Goal: Task Accomplishment & Management: Use online tool/utility

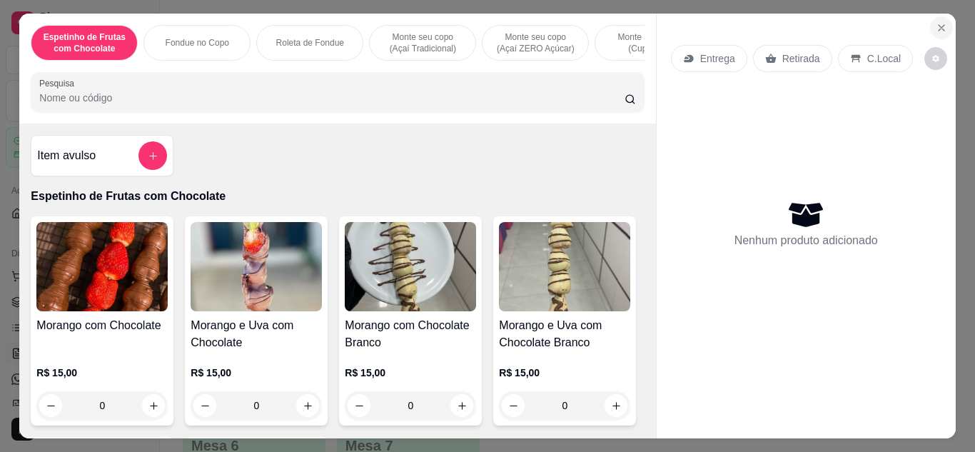
click at [936, 23] on icon "Close" at bounding box center [941, 27] width 11 height 11
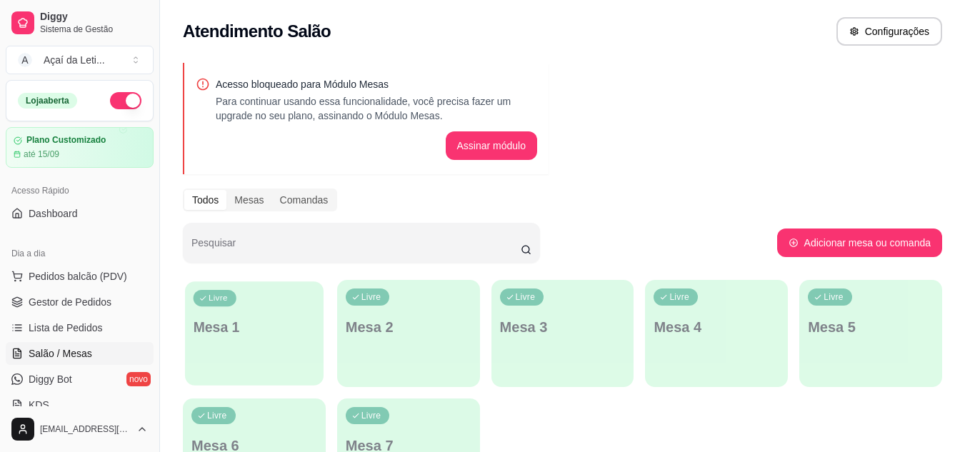
click at [261, 353] on div "Livre Mesa 1" at bounding box center [254, 324] width 139 height 87
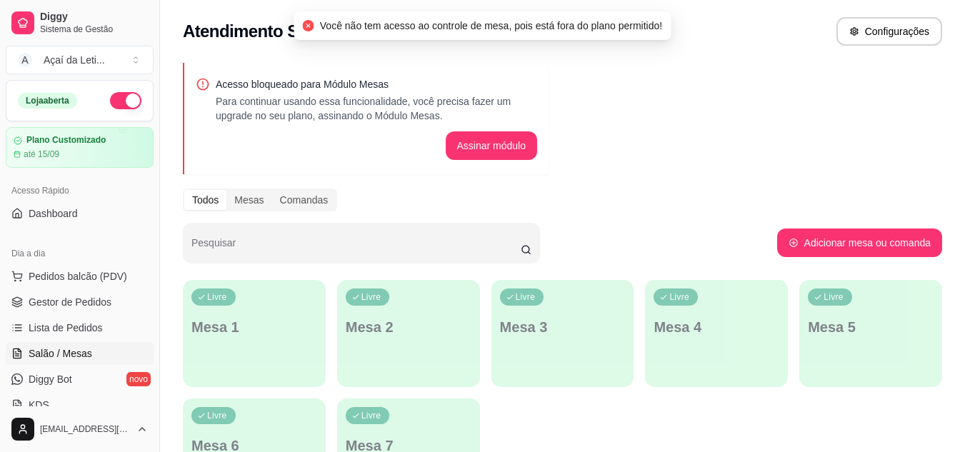
click at [261, 353] on div "Livre Mesa 1" at bounding box center [254, 325] width 143 height 90
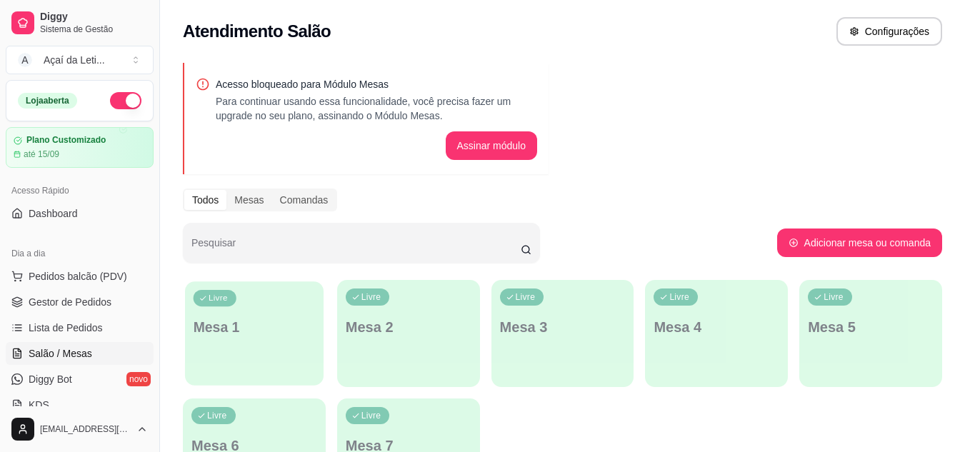
click at [247, 343] on div "Livre Mesa 1" at bounding box center [254, 324] width 139 height 87
click at [89, 324] on span "Lista de Pedidos" at bounding box center [66, 328] width 74 height 14
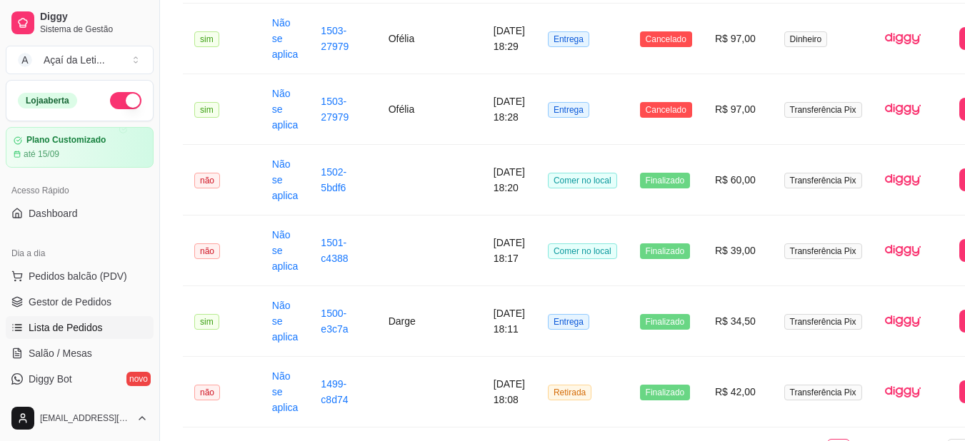
scroll to position [1966, 0]
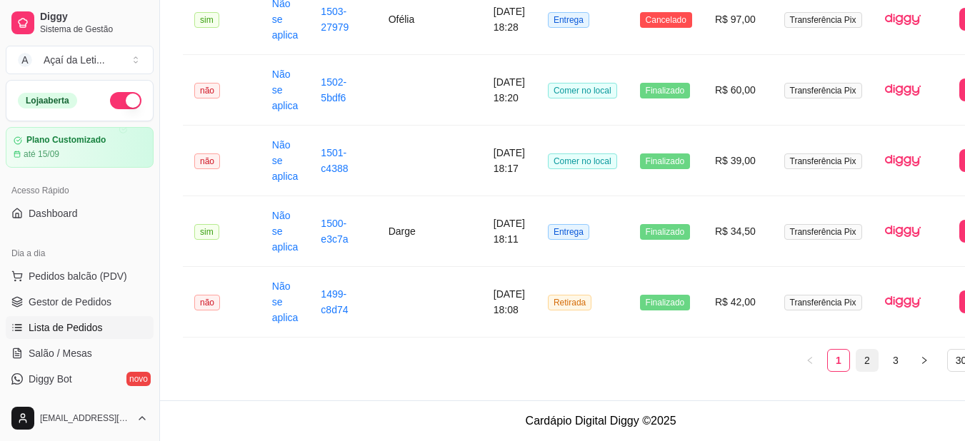
click at [856, 362] on link "2" at bounding box center [866, 360] width 21 height 21
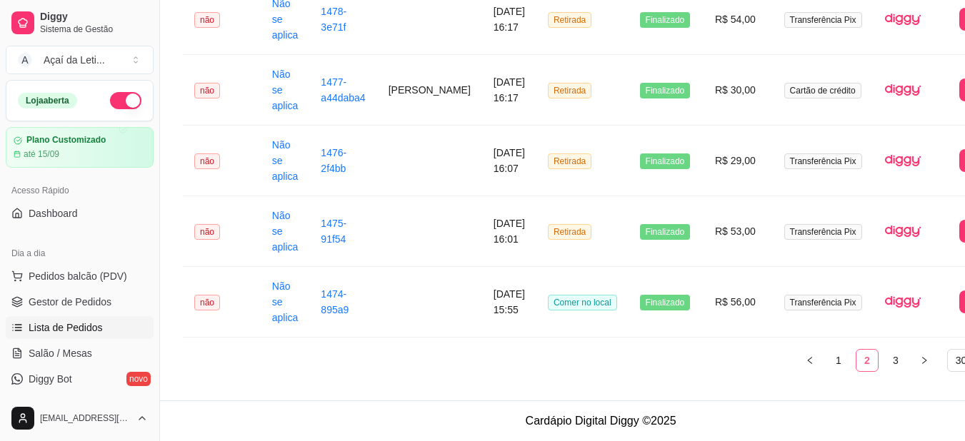
click at [844, 362] on ul "1 2 3 30 / page" at bounding box center [600, 360] width 835 height 23
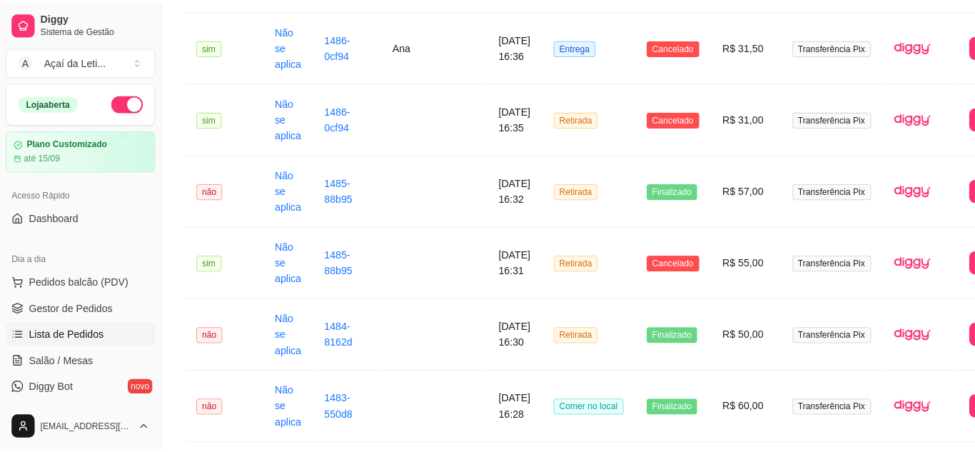
scroll to position [1197, 0]
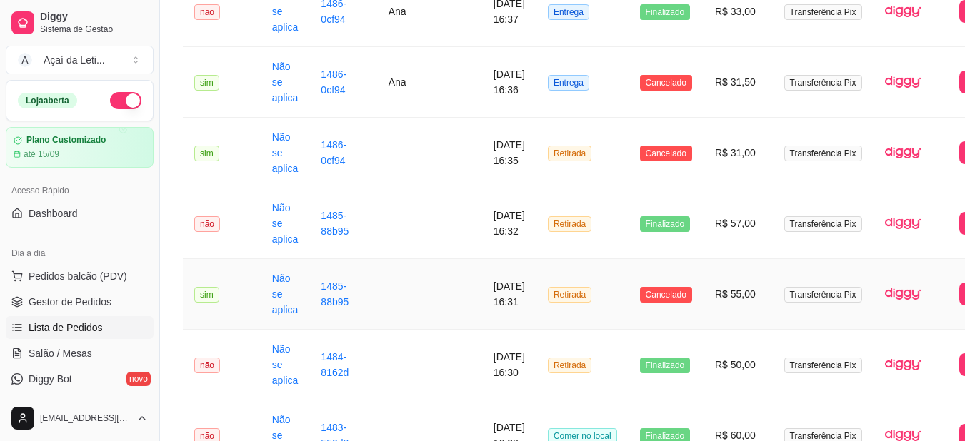
click at [705, 291] on td "R$ 55,00" at bounding box center [737, 294] width 69 height 71
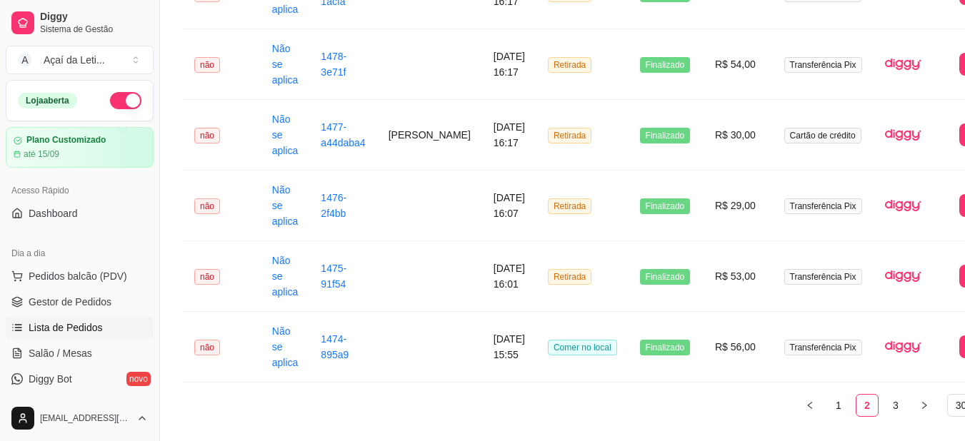
scroll to position [1966, 0]
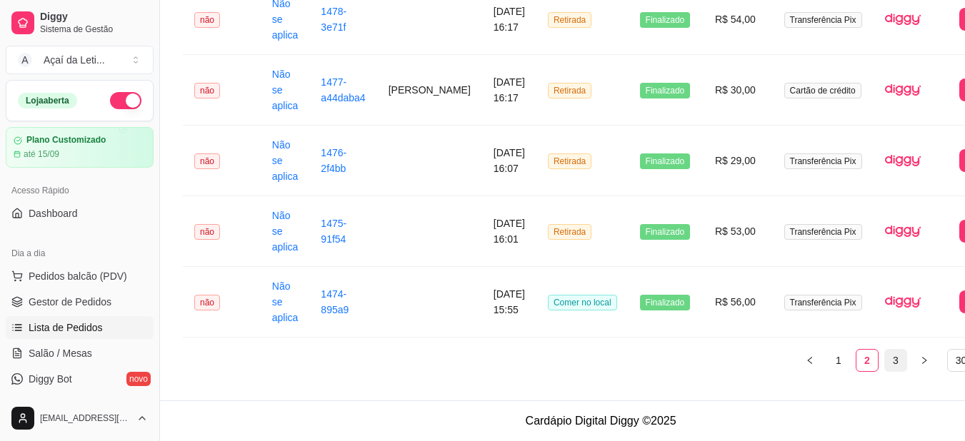
click at [885, 361] on link "3" at bounding box center [895, 360] width 21 height 21
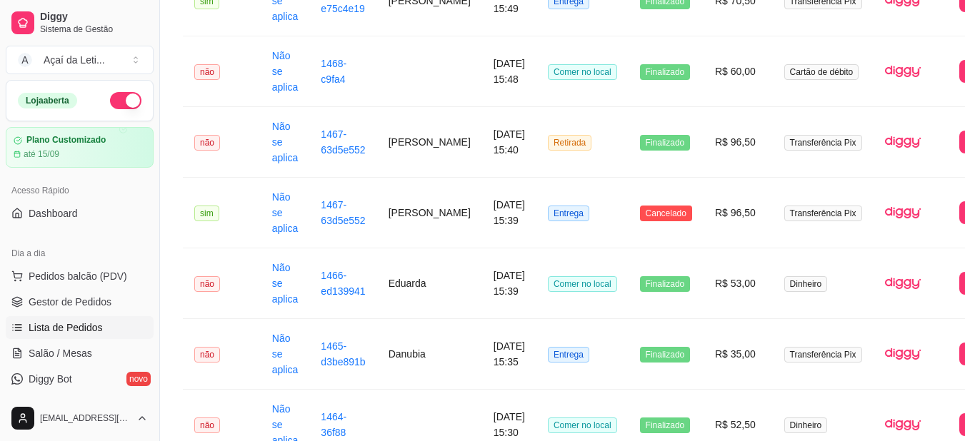
scroll to position [510, 0]
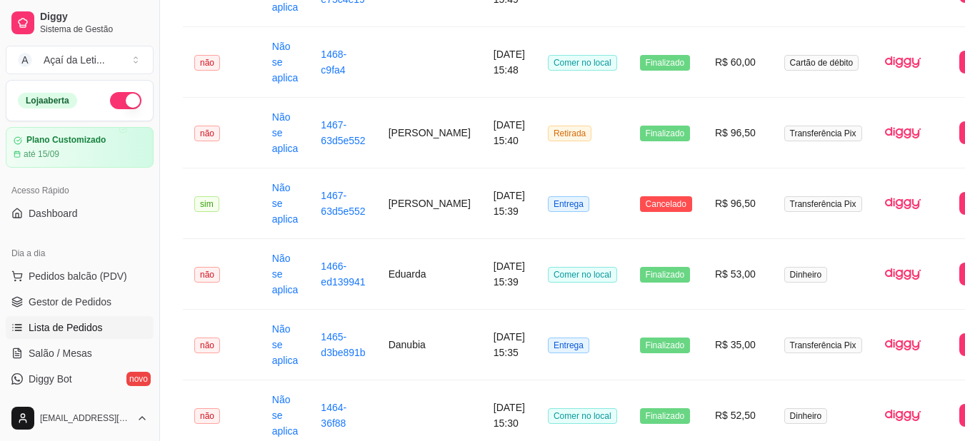
drag, startPoint x: 964, startPoint y: 199, endPoint x: 970, endPoint y: 187, distance: 13.4
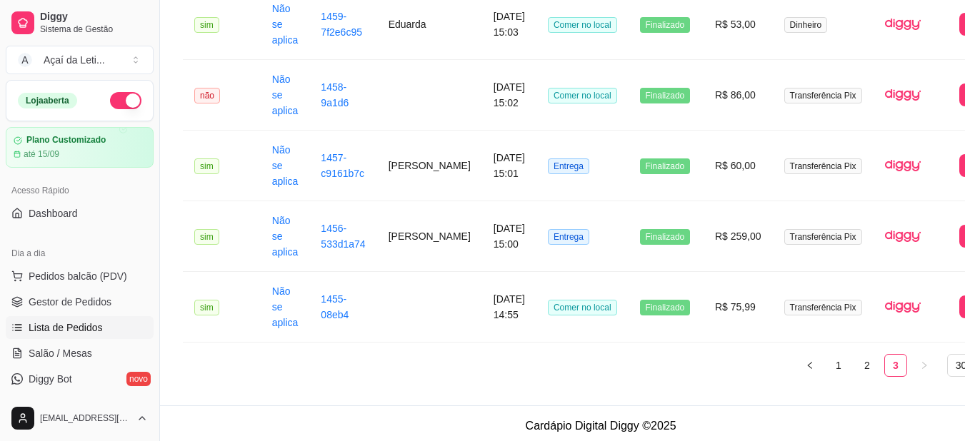
scroll to position [1424, 0]
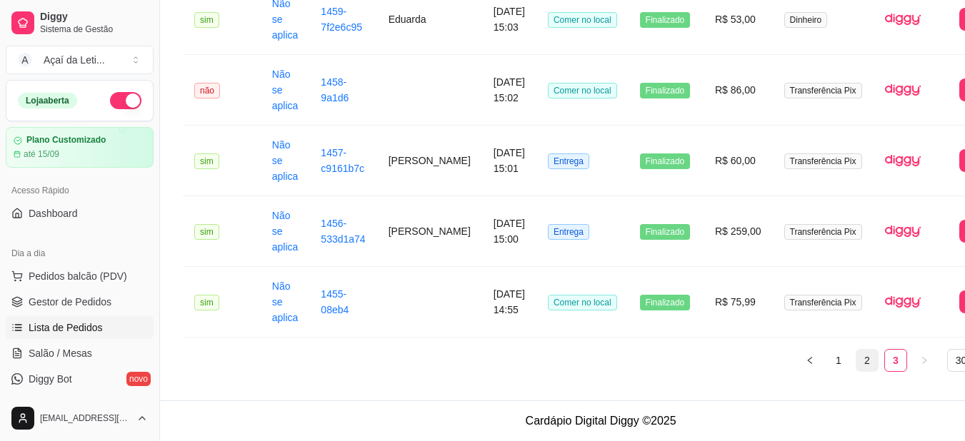
click at [856, 361] on link "2" at bounding box center [866, 360] width 21 height 21
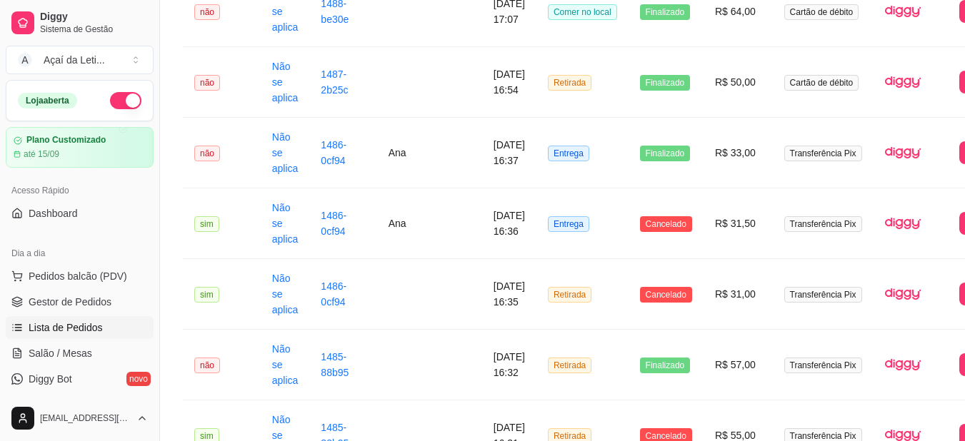
scroll to position [1043, 0]
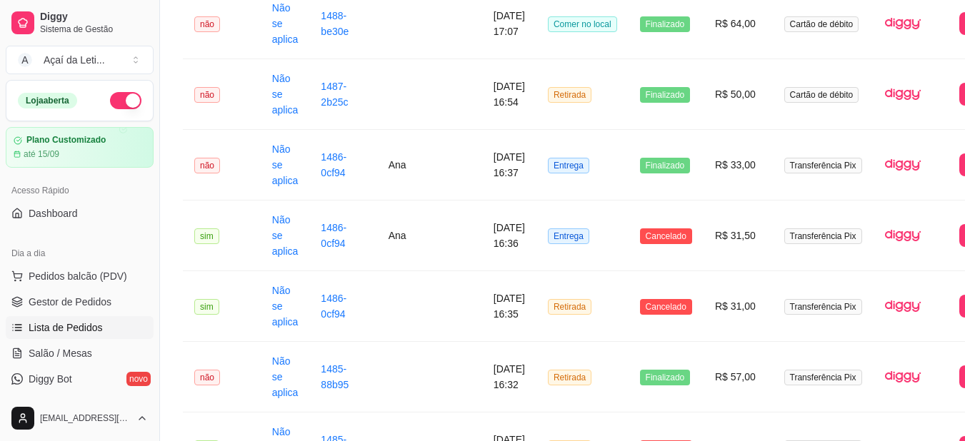
drag, startPoint x: 958, startPoint y: 266, endPoint x: 969, endPoint y: 261, distance: 11.8
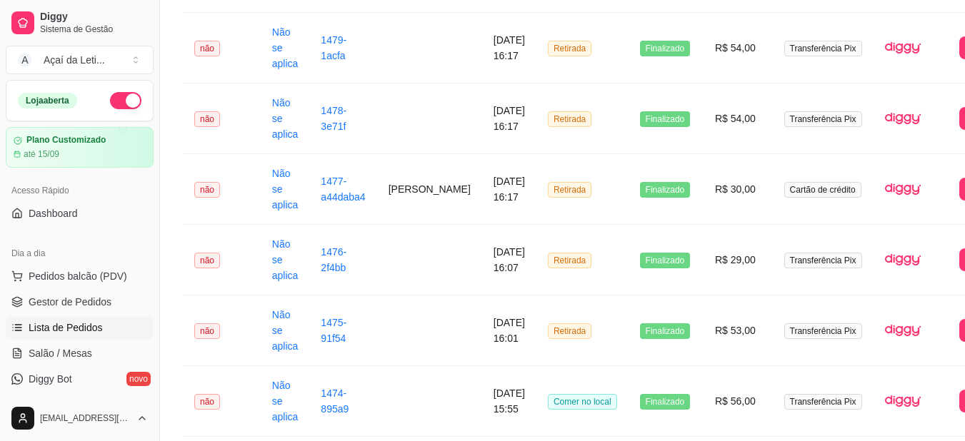
scroll to position [1966, 0]
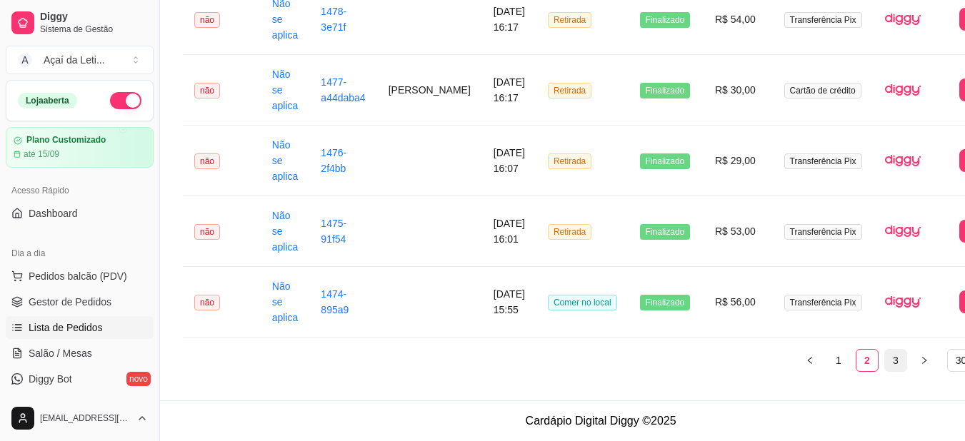
drag, startPoint x: 870, startPoint y: 361, endPoint x: 860, endPoint y: 359, distance: 10.8
click at [860, 359] on ul "1 2 3 30 / page" at bounding box center [600, 360] width 835 height 23
click at [885, 359] on link "3" at bounding box center [895, 360] width 21 height 21
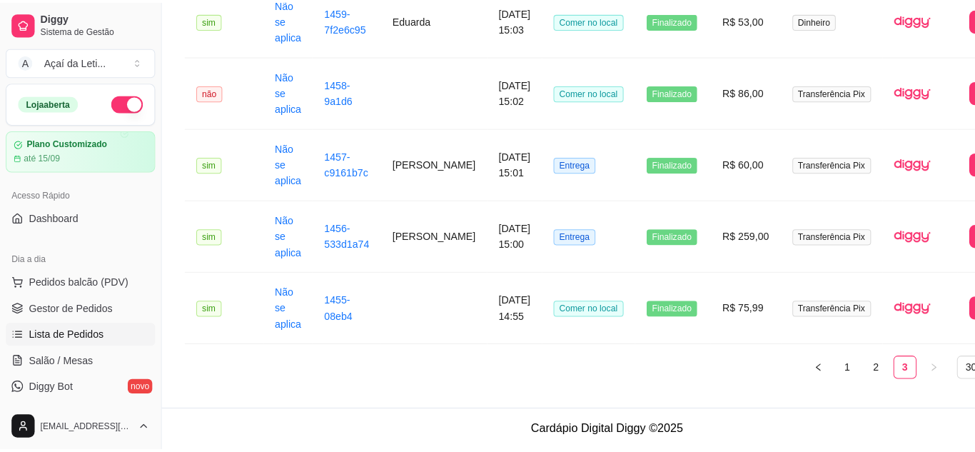
scroll to position [1405, 0]
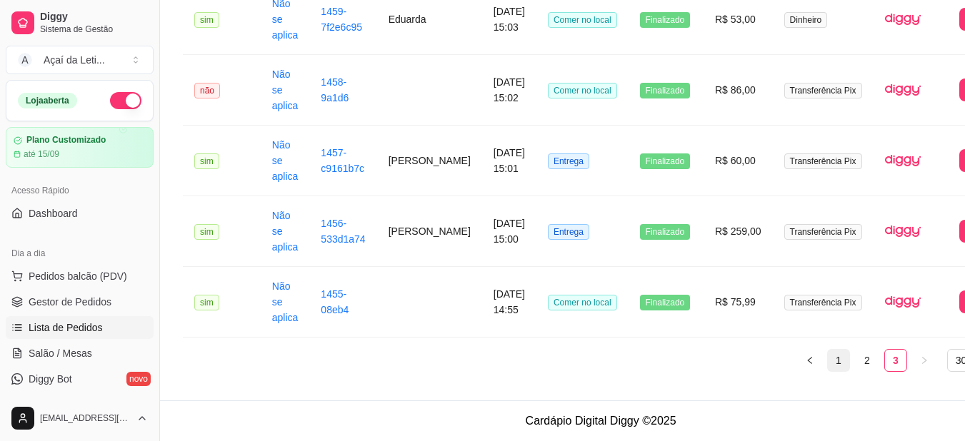
click at [828, 371] on link "1" at bounding box center [838, 360] width 21 height 21
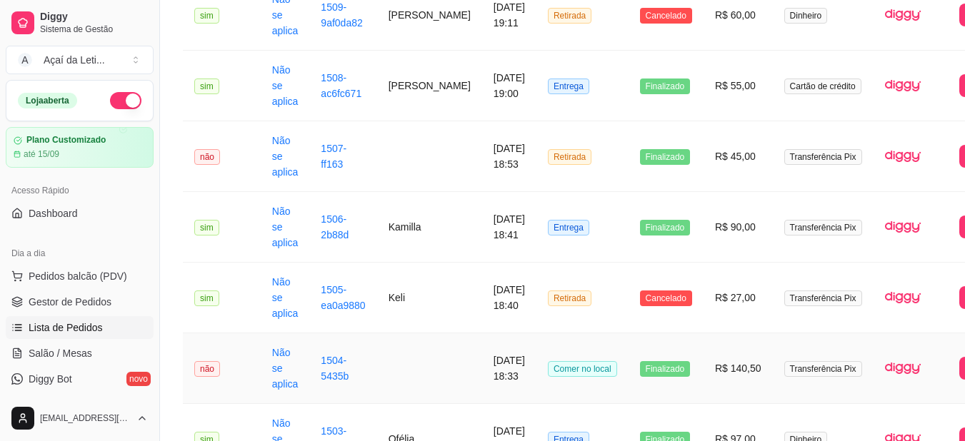
click at [801, 378] on td "Transferência Pix" at bounding box center [823, 368] width 101 height 71
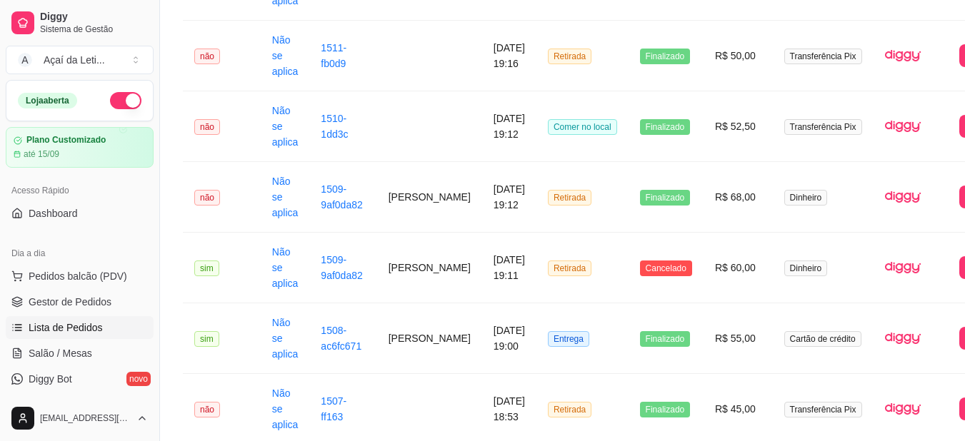
scroll to position [1140, 0]
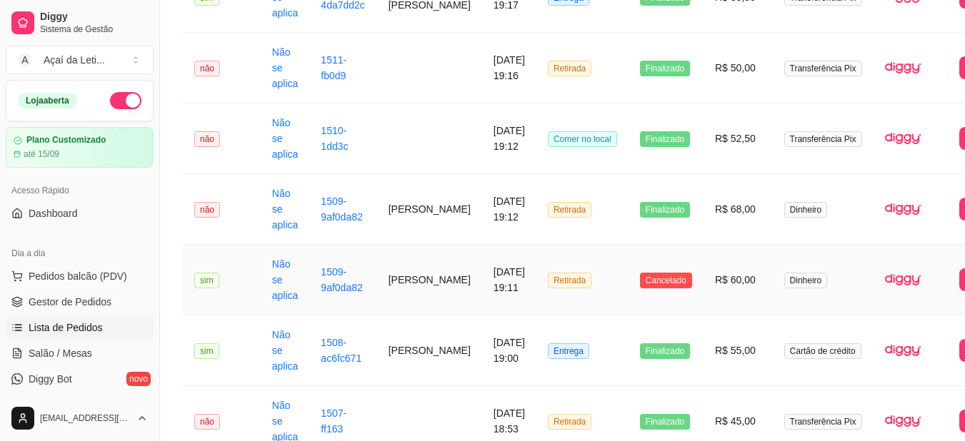
click at [956, 247] on td "**********" at bounding box center [982, 280] width 71 height 71
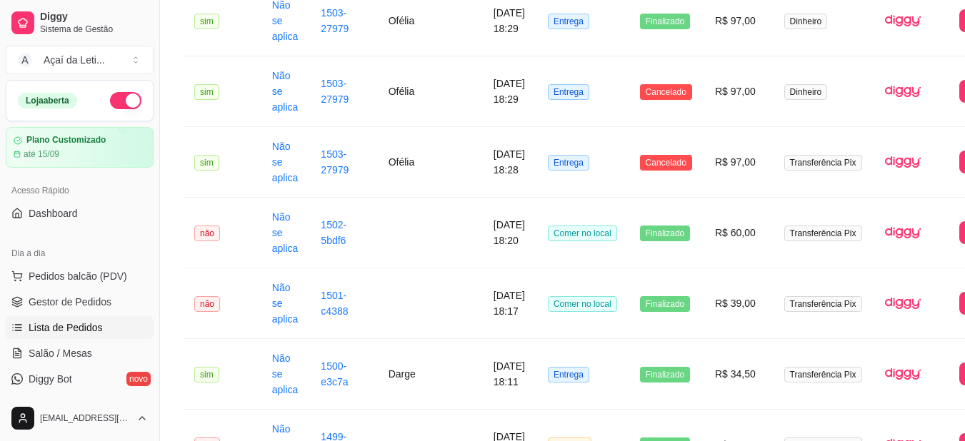
scroll to position [1939, 0]
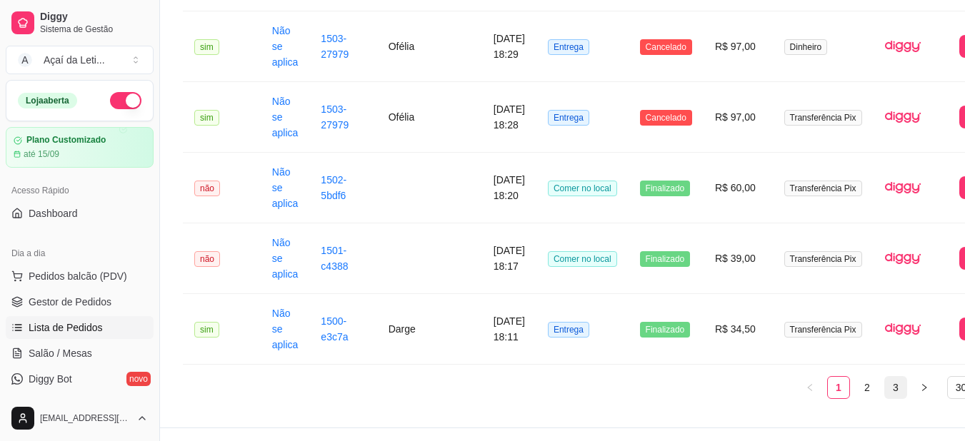
click at [885, 381] on link "3" at bounding box center [895, 387] width 21 height 21
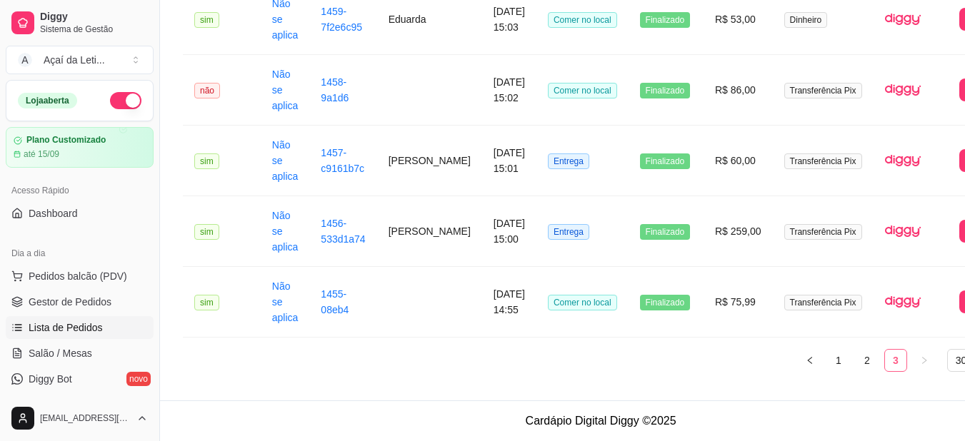
scroll to position [1495, 0]
click at [828, 362] on link "1" at bounding box center [838, 360] width 21 height 21
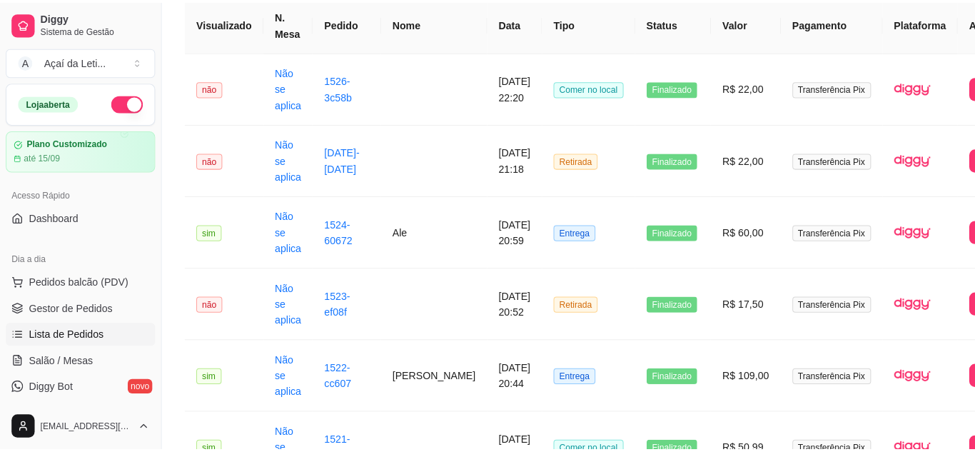
scroll to position [0, 0]
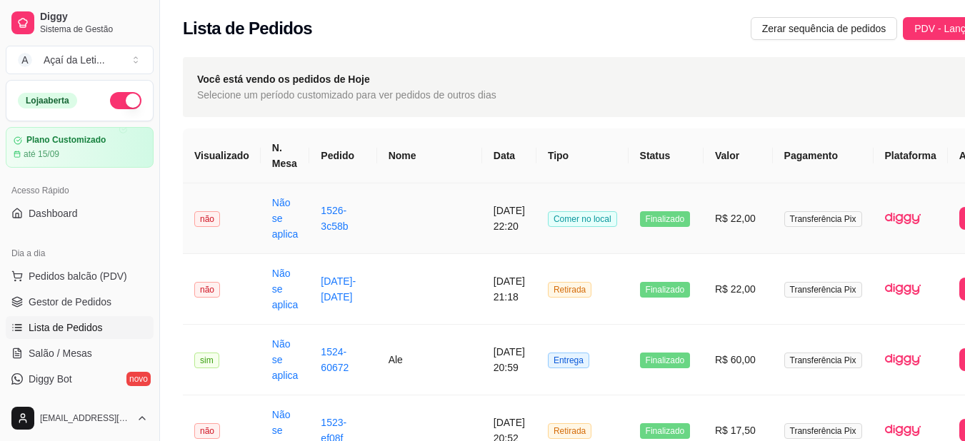
click at [587, 229] on td "Comer no local" at bounding box center [582, 218] width 92 height 71
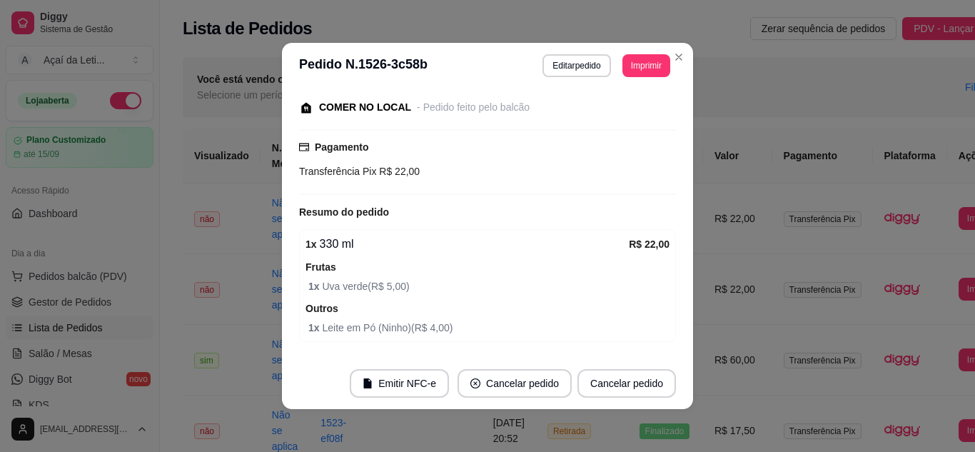
scroll to position [103, 0]
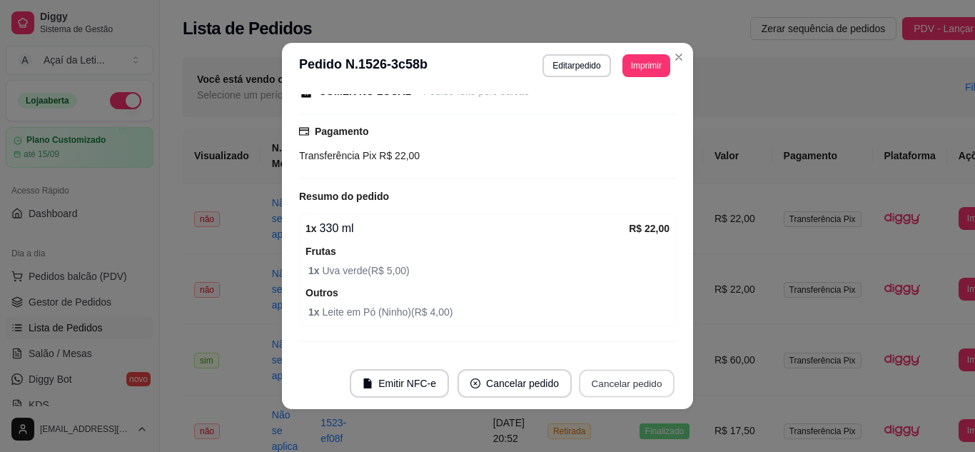
click at [641, 388] on button "Cancelar pedido" at bounding box center [627, 384] width 96 height 28
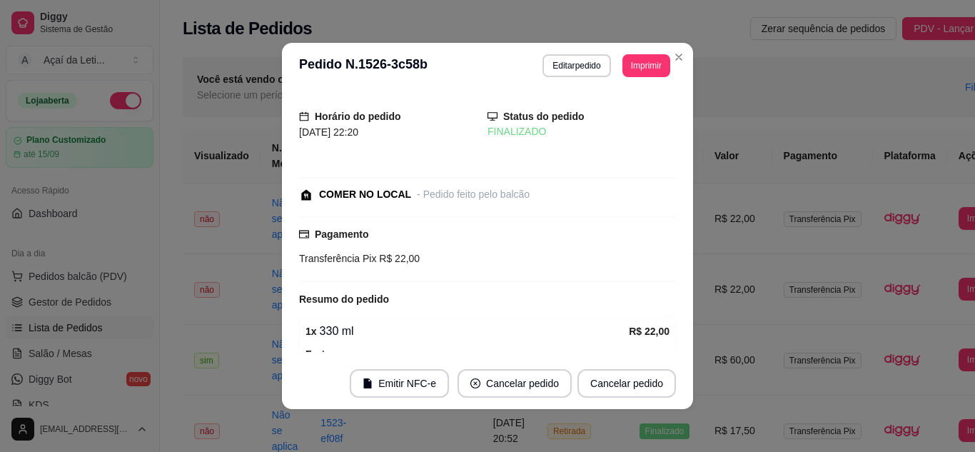
scroll to position [133, 0]
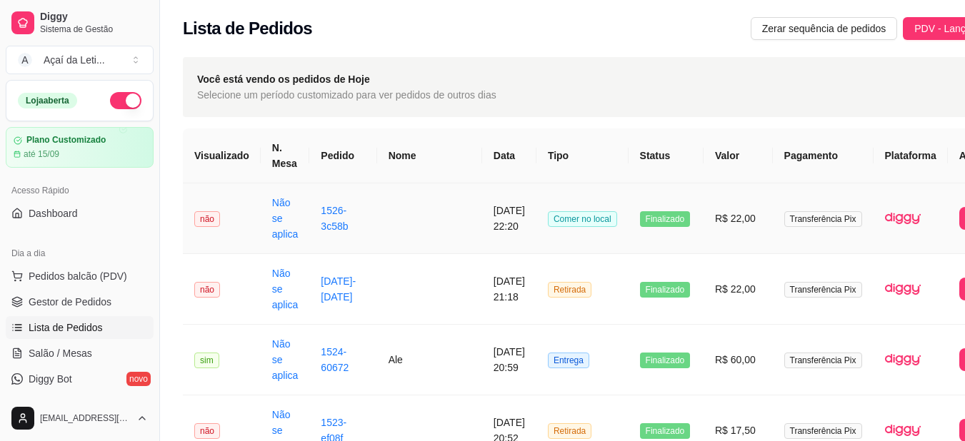
click at [576, 236] on td "Comer no local" at bounding box center [582, 218] width 92 height 71
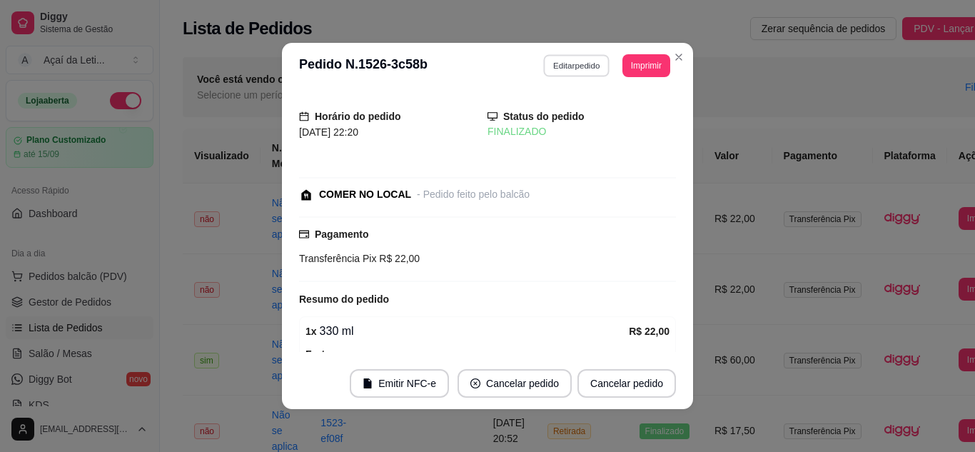
click at [585, 61] on button "Editar pedido" at bounding box center [577, 65] width 66 height 22
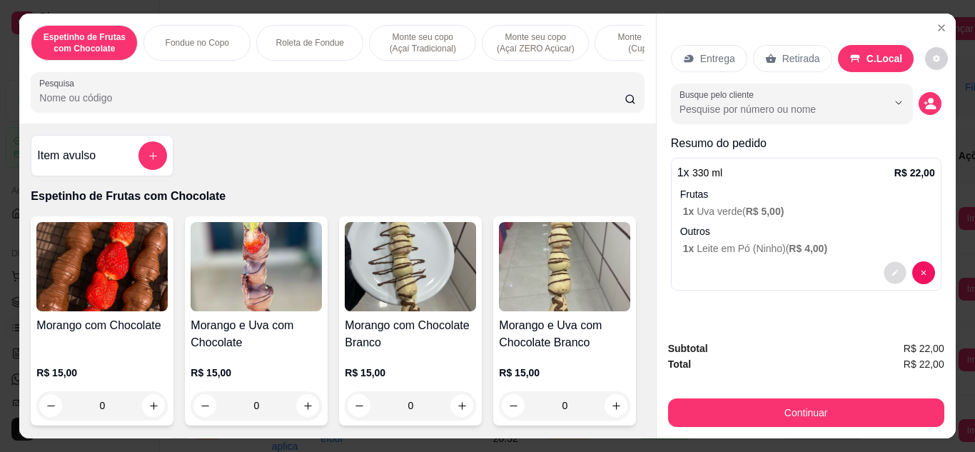
click at [884, 266] on button "decrease-product-quantity" at bounding box center [895, 272] width 22 height 22
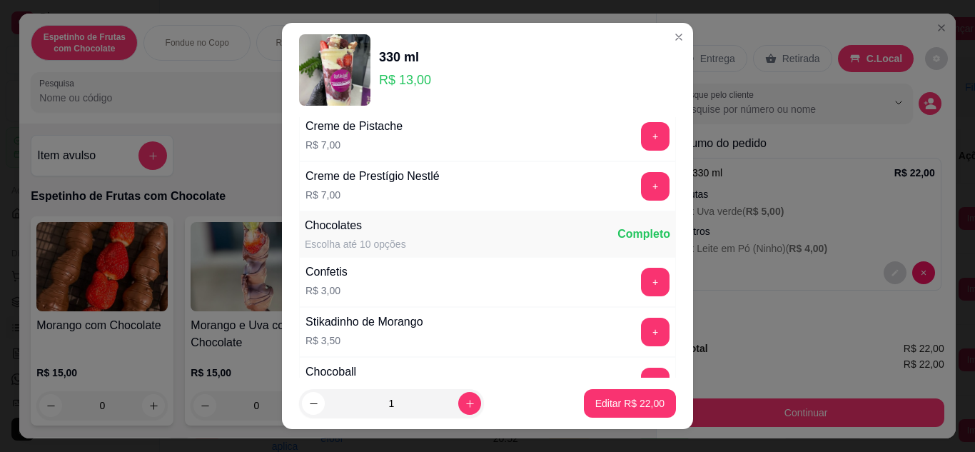
scroll to position [817, 0]
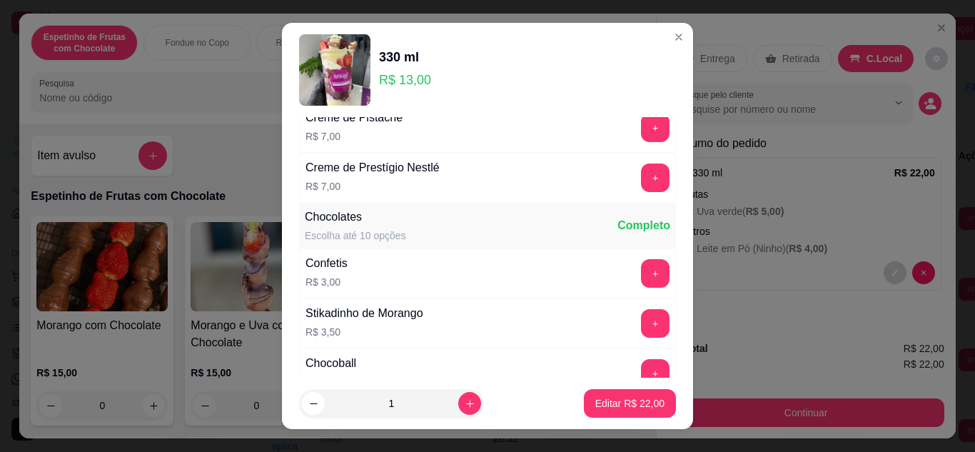
drag, startPoint x: 660, startPoint y: 210, endPoint x: 678, endPoint y: 214, distance: 18.4
click at [678, 214] on section "330 ml R$ 13,00 Cremes Gourmet Escolha até 12 opções Completo Creme de Amendoim…" at bounding box center [487, 226] width 411 height 407
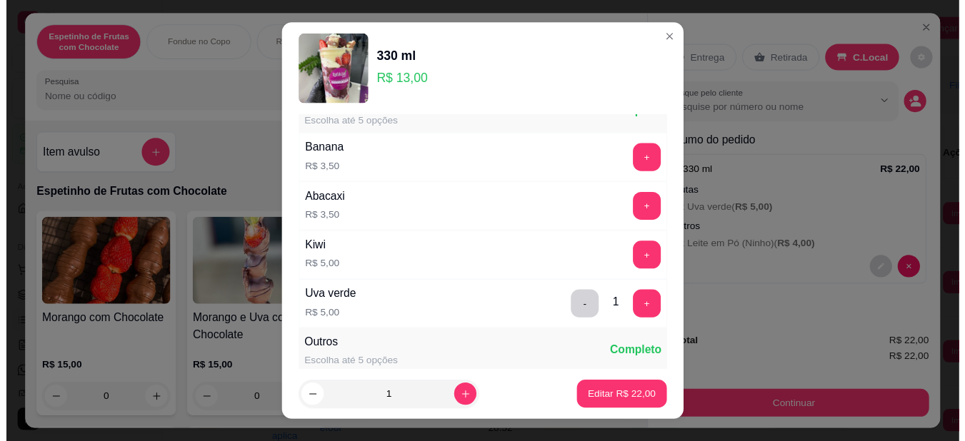
scroll to position [2272, 0]
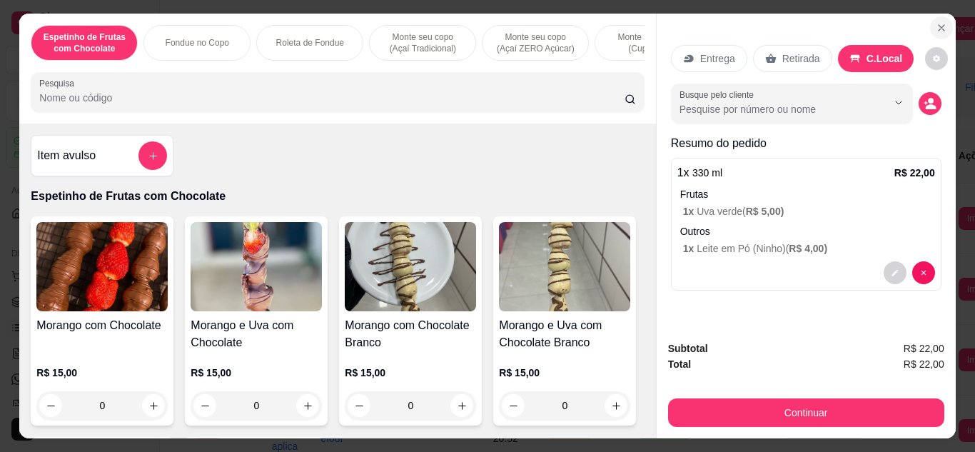
click at [936, 22] on icon "Close" at bounding box center [941, 27] width 11 height 11
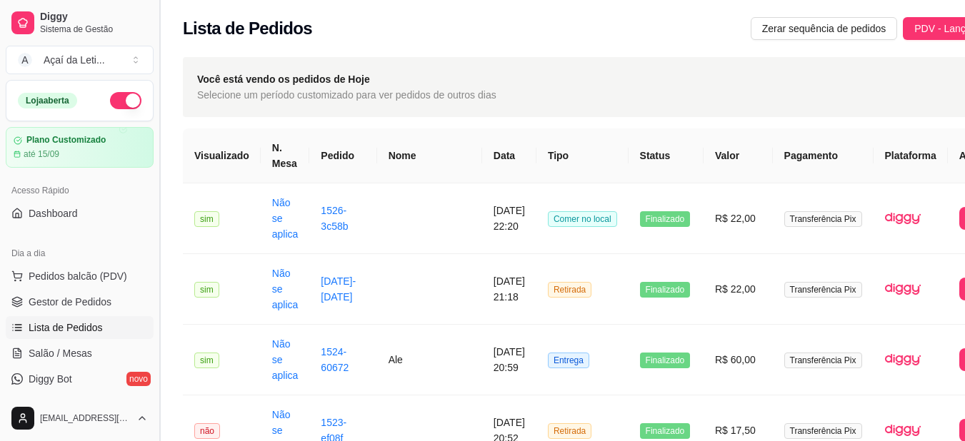
click at [159, 356] on button "Toggle Sidebar" at bounding box center [159, 220] width 11 height 441
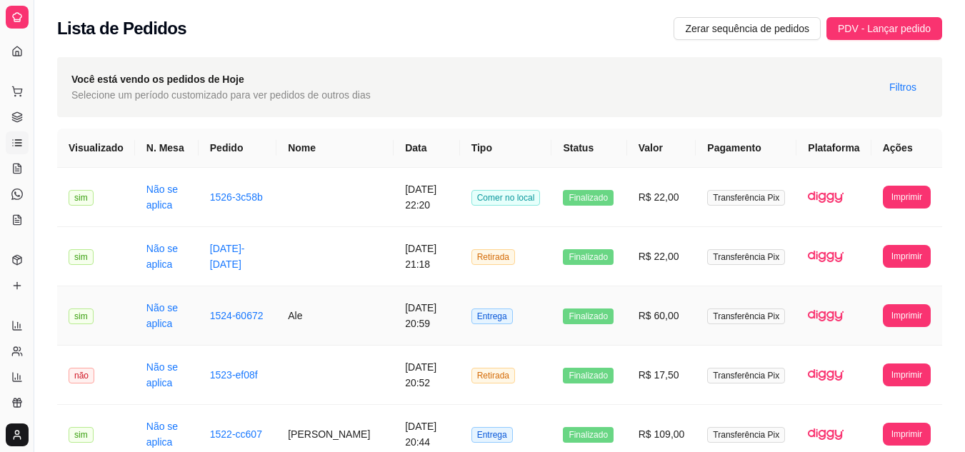
drag, startPoint x: 31, startPoint y: 301, endPoint x: 200, endPoint y: 292, distance: 168.8
click at [34, 308] on button "Toggle Sidebar" at bounding box center [33, 226] width 11 height 452
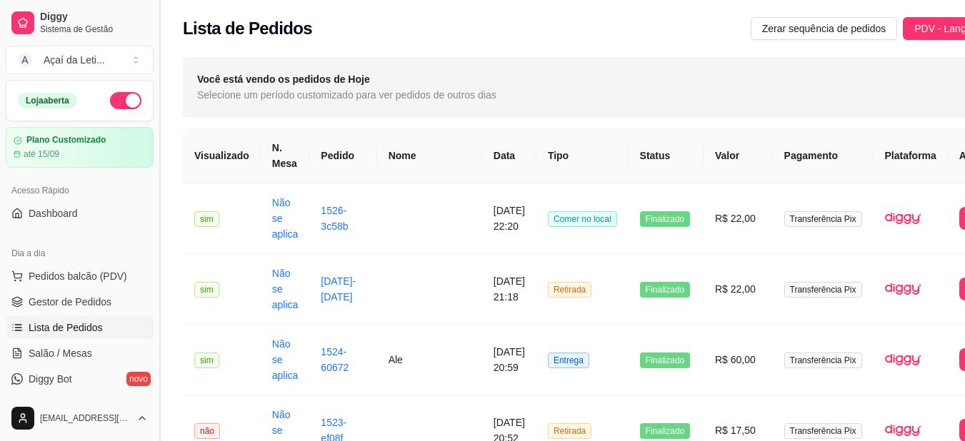
click at [156, 292] on button "Toggle Sidebar" at bounding box center [159, 220] width 11 height 441
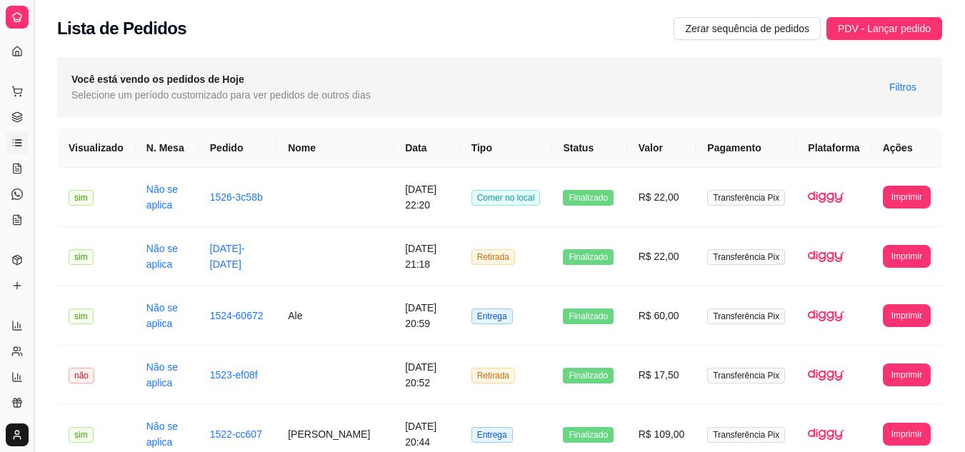
click at [35, 314] on button "Toggle Sidebar" at bounding box center [33, 226] width 11 height 452
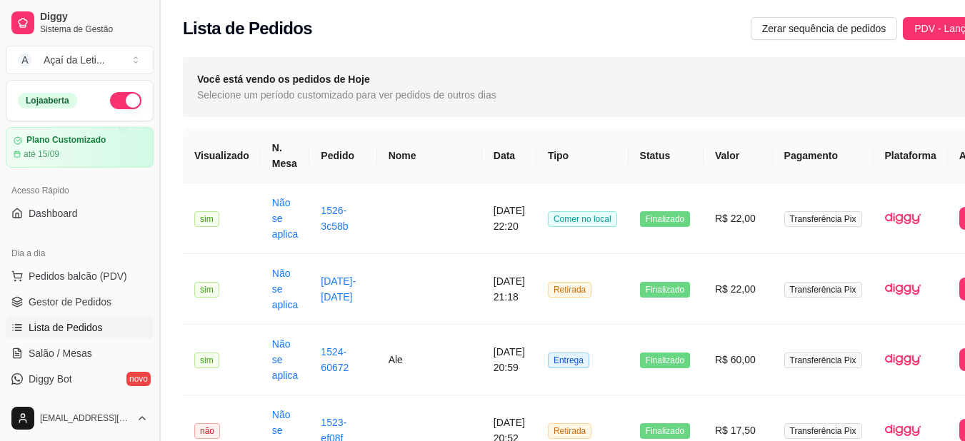
click at [154, 303] on button "Toggle Sidebar" at bounding box center [159, 220] width 11 height 441
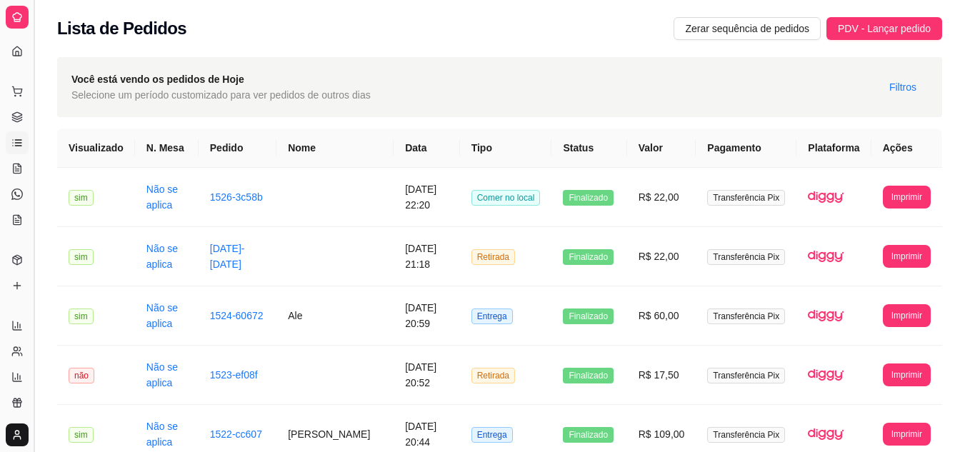
click at [34, 311] on button "Toggle Sidebar" at bounding box center [33, 226] width 11 height 452
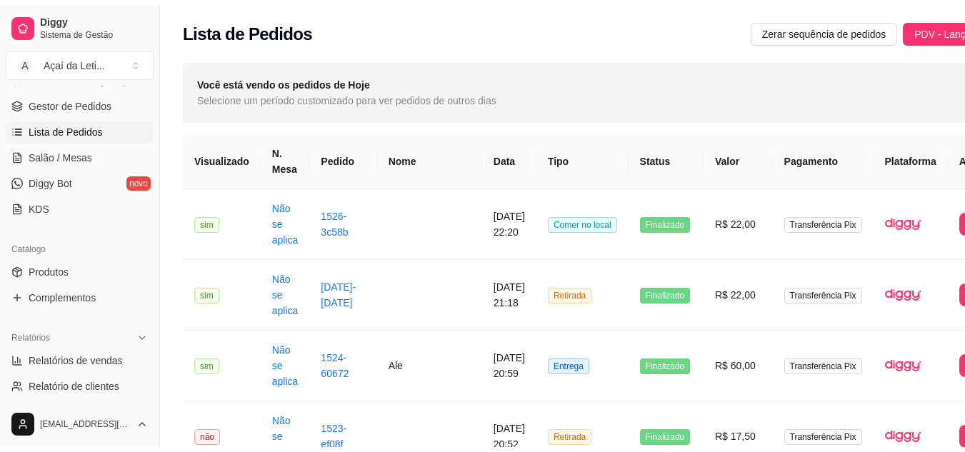
scroll to position [210, 0]
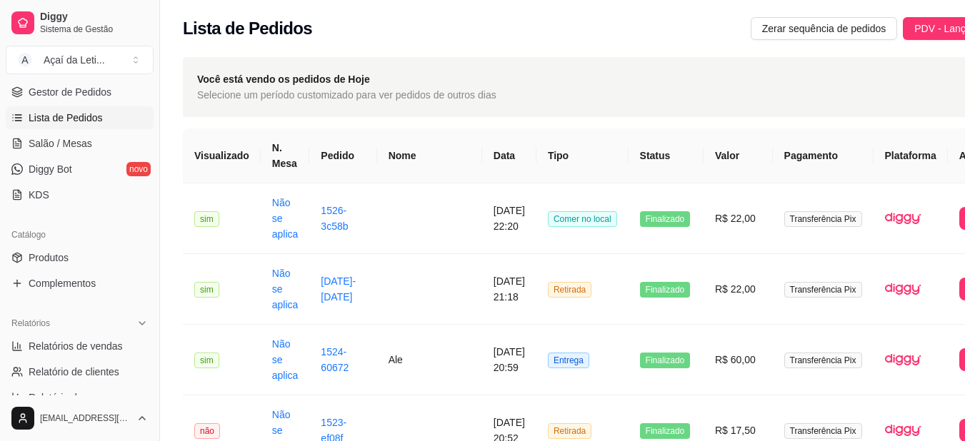
click at [56, 270] on ul "Produtos Complementos" at bounding box center [80, 270] width 148 height 49
click at [60, 260] on span "Produtos" at bounding box center [49, 258] width 40 height 14
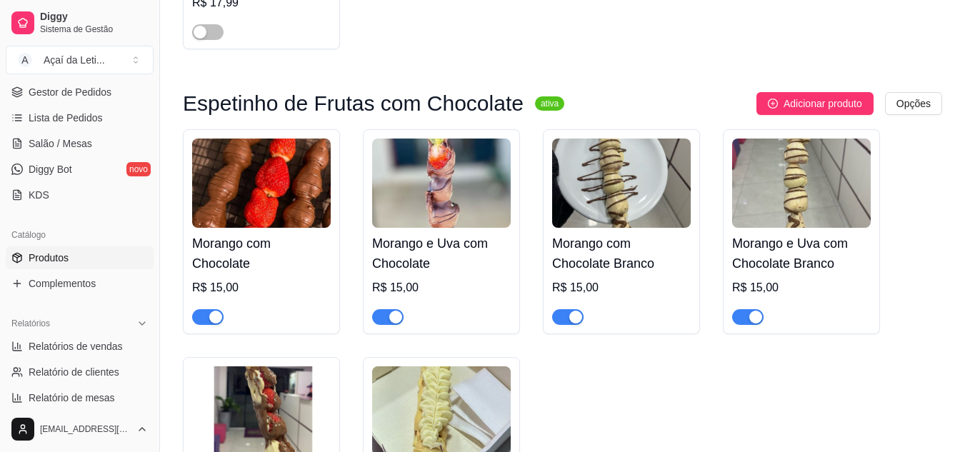
scroll to position [316, 0]
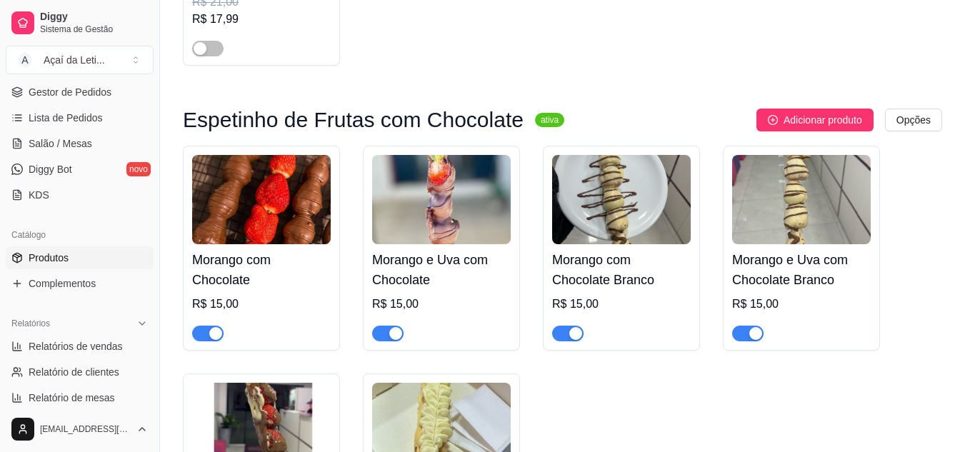
click at [216, 330] on div "button" at bounding box center [215, 333] width 13 height 13
click at [396, 337] on div "button" at bounding box center [395, 333] width 13 height 13
click at [566, 341] on span "button" at bounding box center [567, 334] width 31 height 16
click at [749, 333] on div "button" at bounding box center [755, 333] width 13 height 13
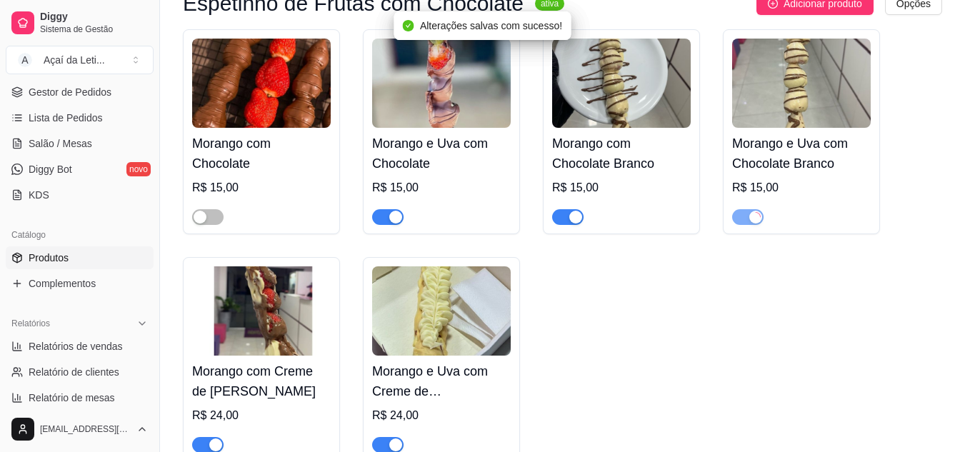
scroll to position [450, 0]
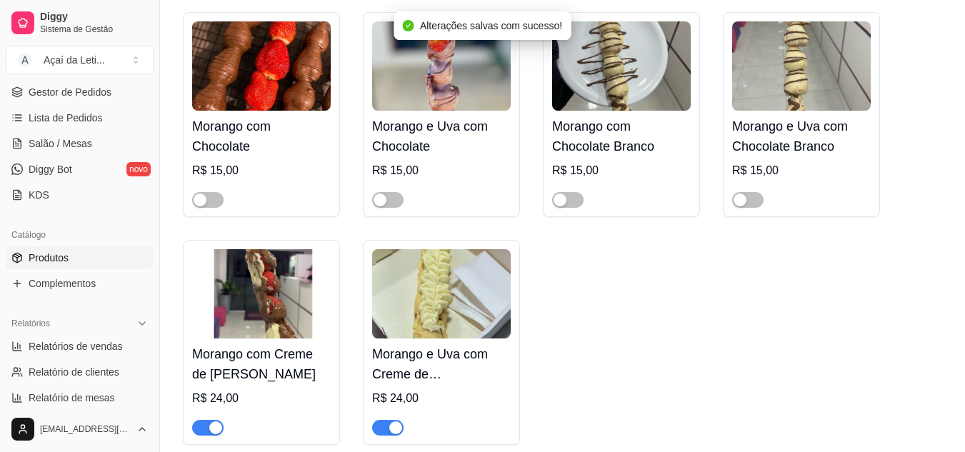
click at [213, 430] on div "button" at bounding box center [215, 427] width 13 height 13
click at [396, 427] on div "button" at bounding box center [395, 427] width 13 height 13
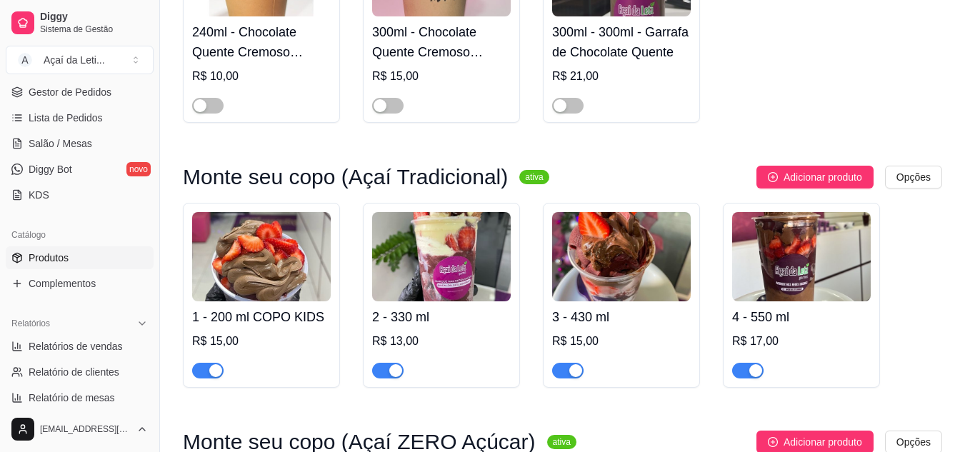
scroll to position [1677, 0]
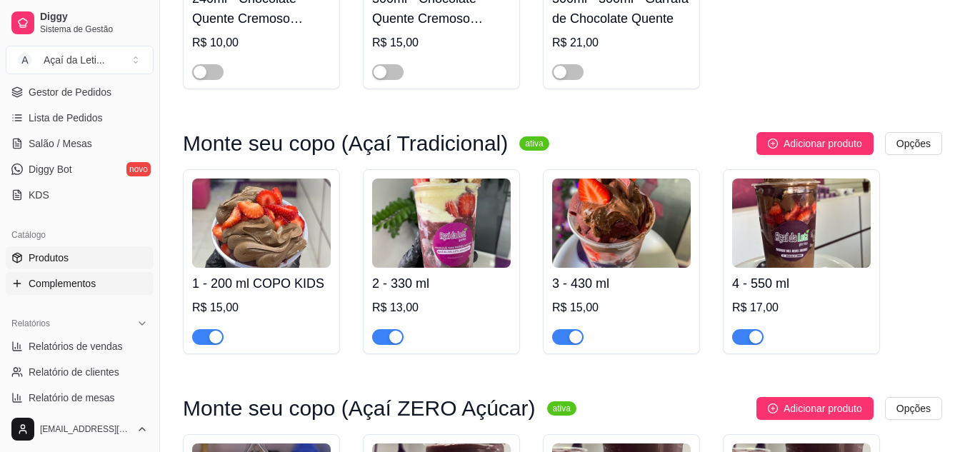
click at [63, 276] on span "Complementos" at bounding box center [62, 283] width 67 height 14
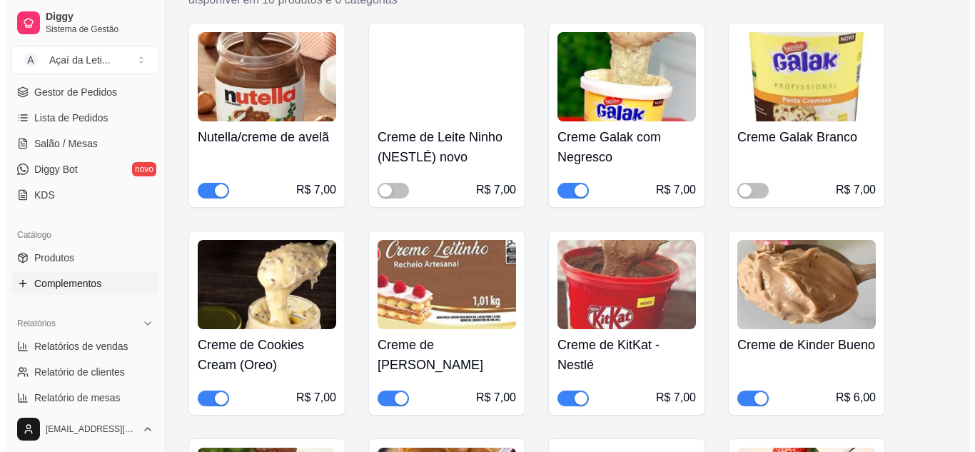
scroll to position [219, 0]
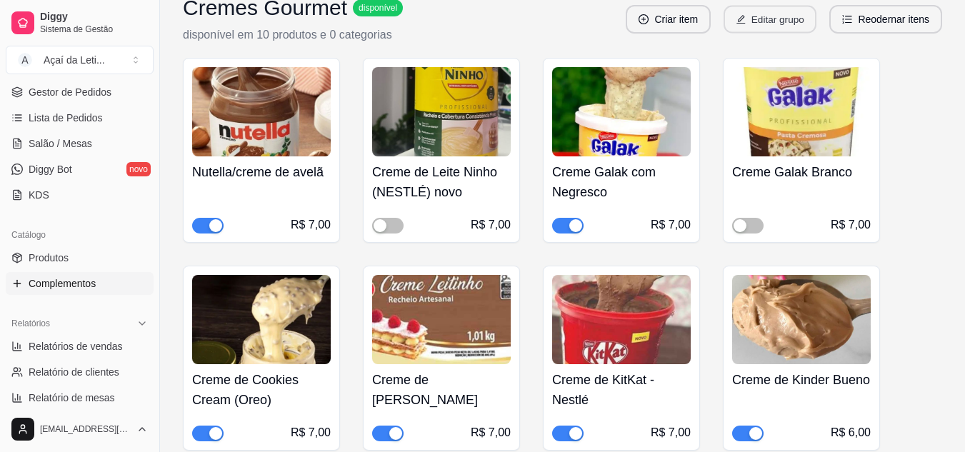
click at [800, 19] on button "Editar grupo" at bounding box center [769, 20] width 93 height 28
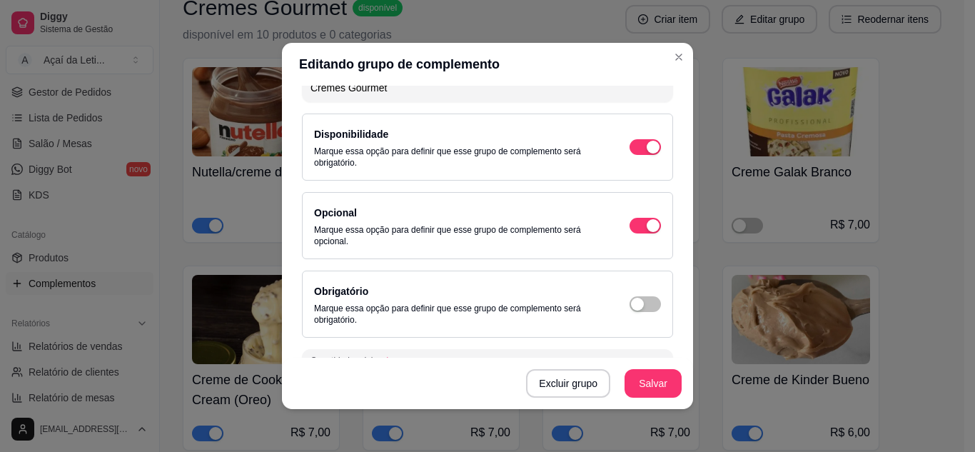
scroll to position [0, 0]
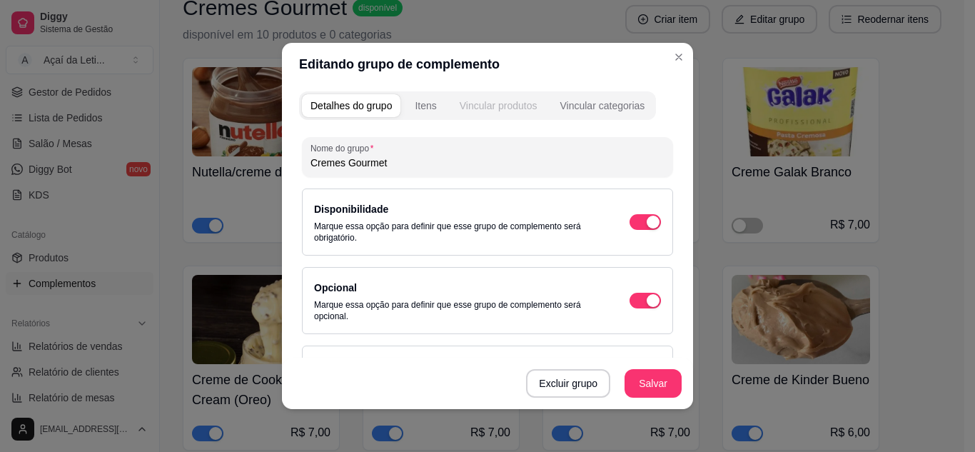
click at [512, 107] on div "Vincular produtos" at bounding box center [499, 106] width 78 height 14
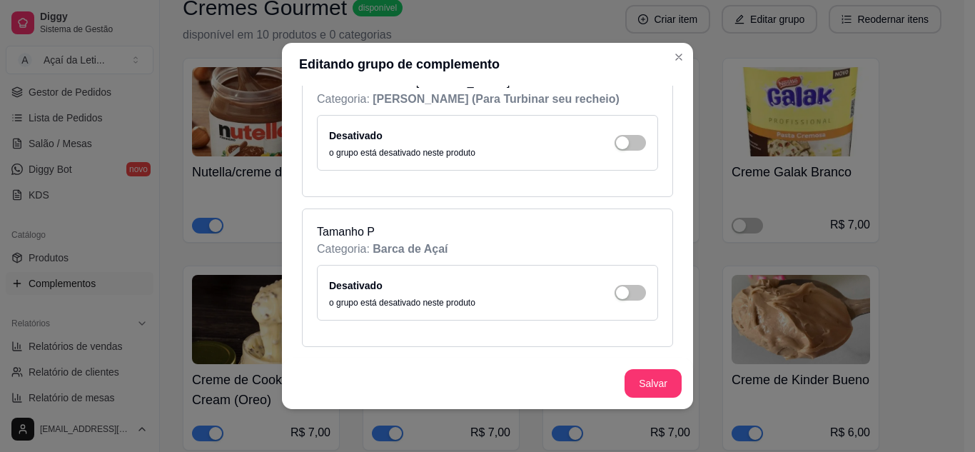
scroll to position [4175, 0]
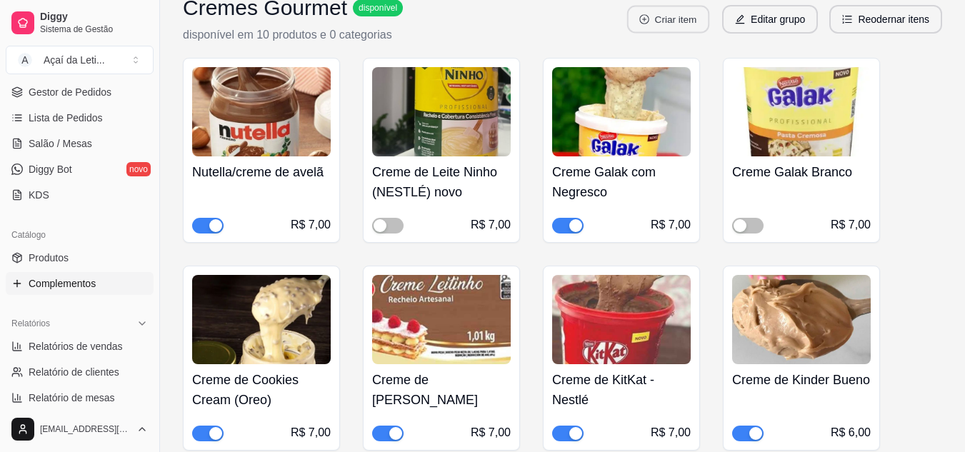
click at [675, 11] on button "Criar item" at bounding box center [668, 20] width 82 height 28
click at [768, 20] on button "Editar grupo" at bounding box center [769, 20] width 93 height 28
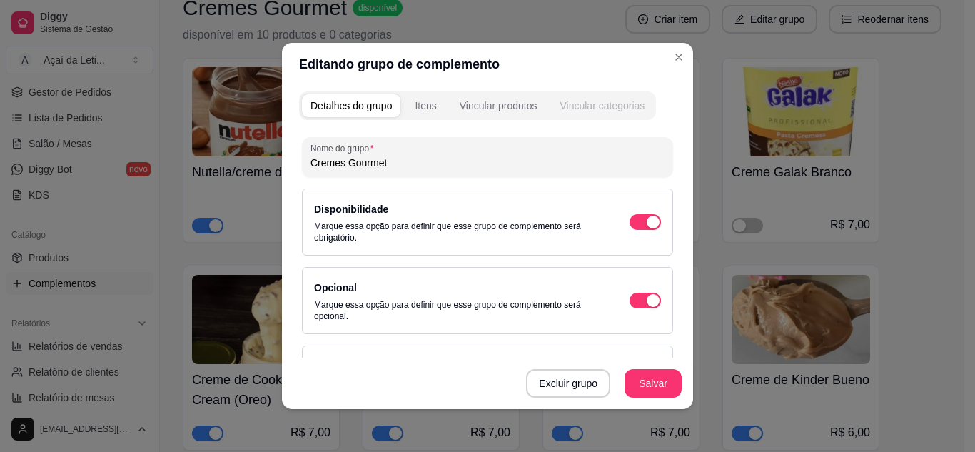
click at [623, 97] on button "Vincular categorias" at bounding box center [602, 105] width 102 height 23
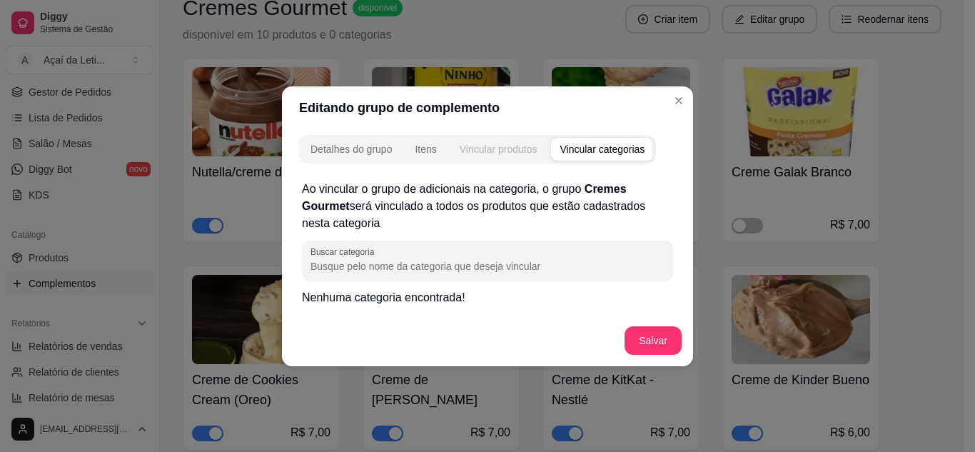
click at [515, 151] on div "Vincular produtos" at bounding box center [499, 149] width 78 height 14
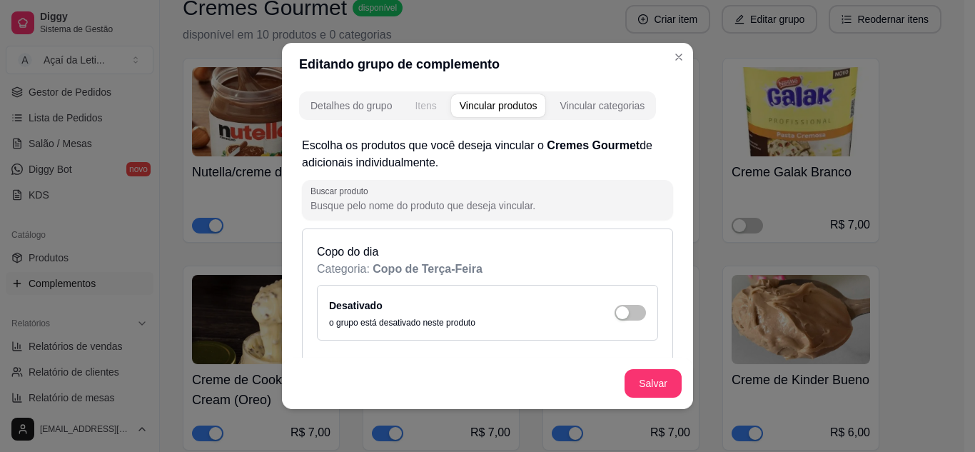
click at [415, 105] on div "Itens" at bounding box center [425, 106] width 21 height 14
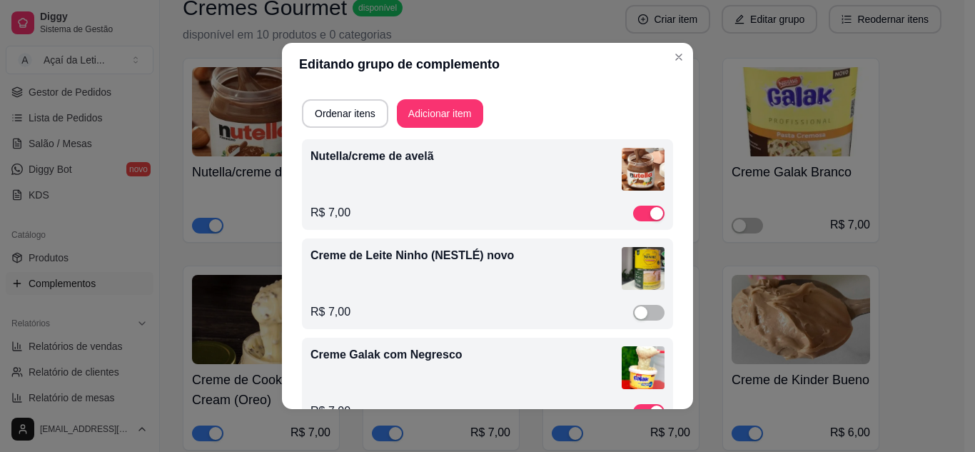
scroll to position [0, 0]
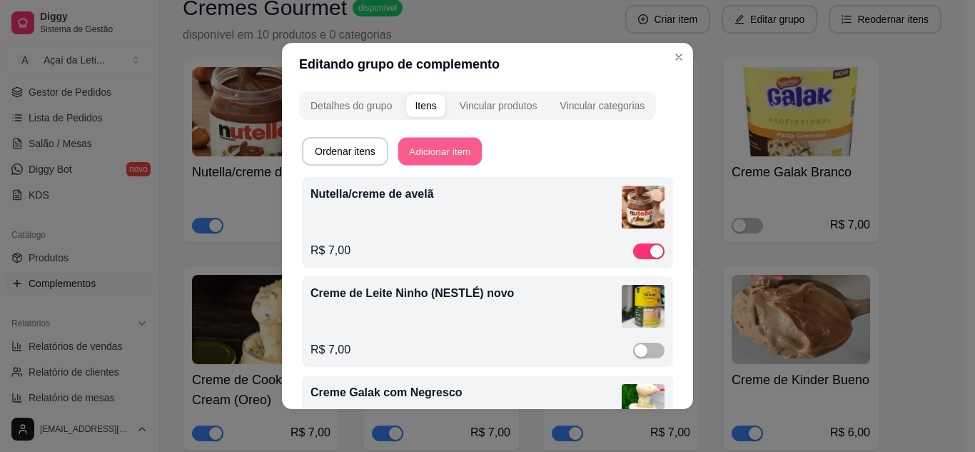
click at [412, 146] on button "Adicionar item" at bounding box center [440, 152] width 84 height 28
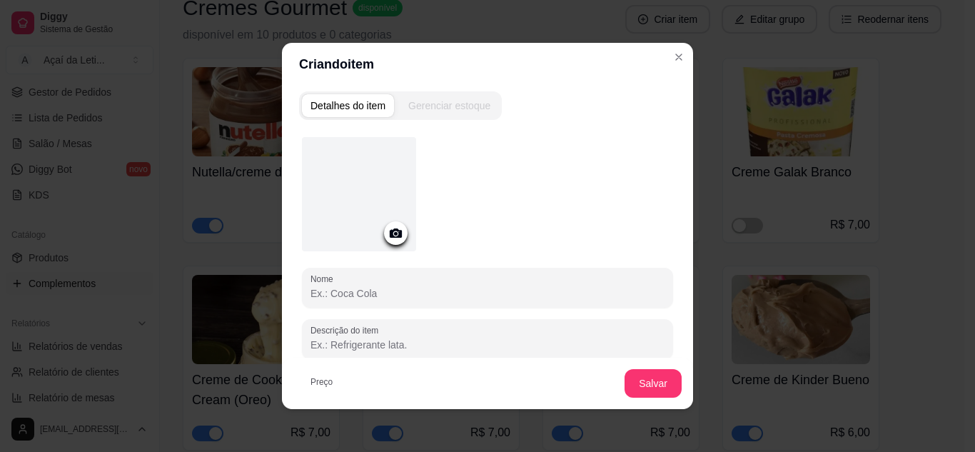
click at [373, 286] on input "Nome" at bounding box center [488, 293] width 354 height 14
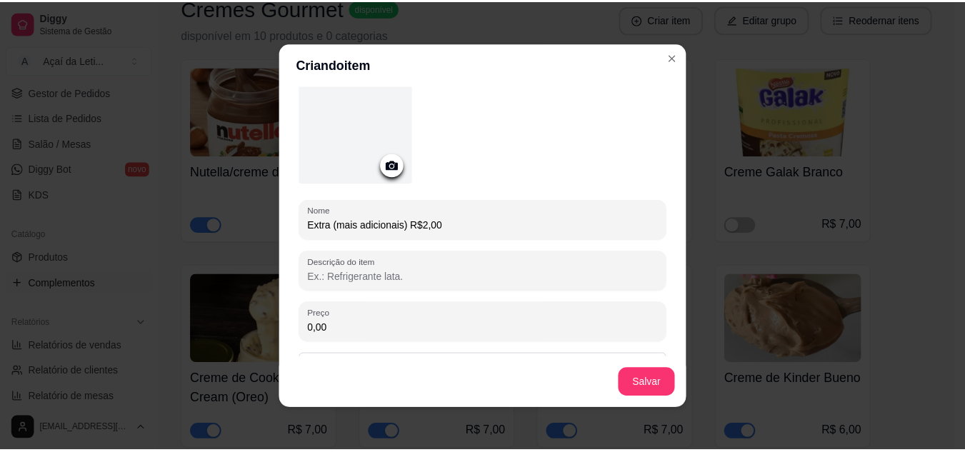
scroll to position [70, 0]
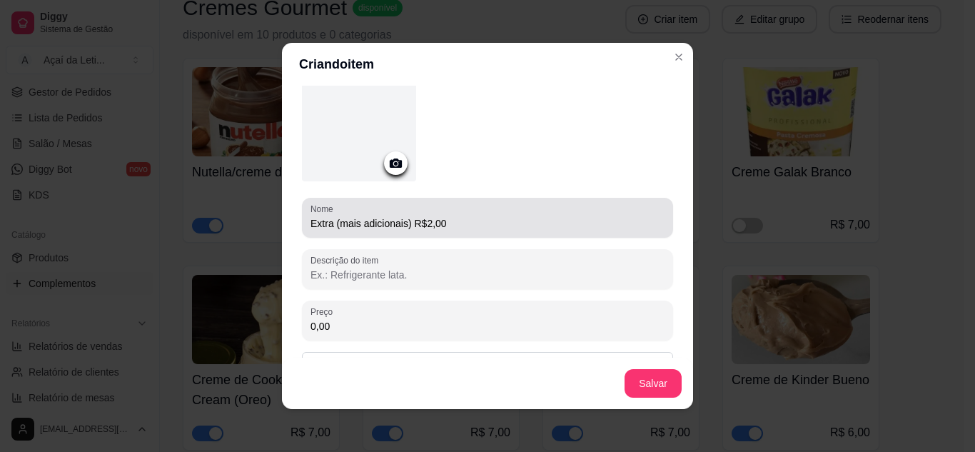
click at [443, 221] on input "Extra (mais adicionais) R$2,00" at bounding box center [488, 223] width 354 height 14
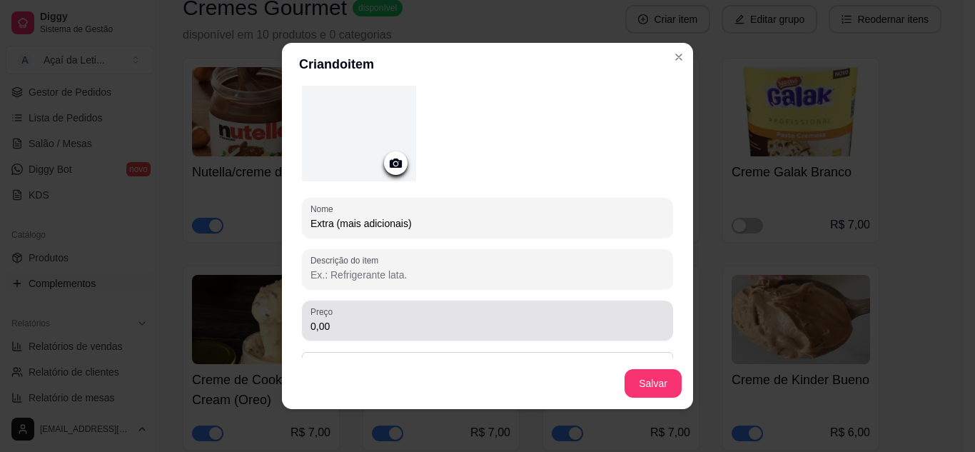
type input "Extra (mais adicionais)"
click at [415, 315] on div "0,00" at bounding box center [488, 320] width 354 height 29
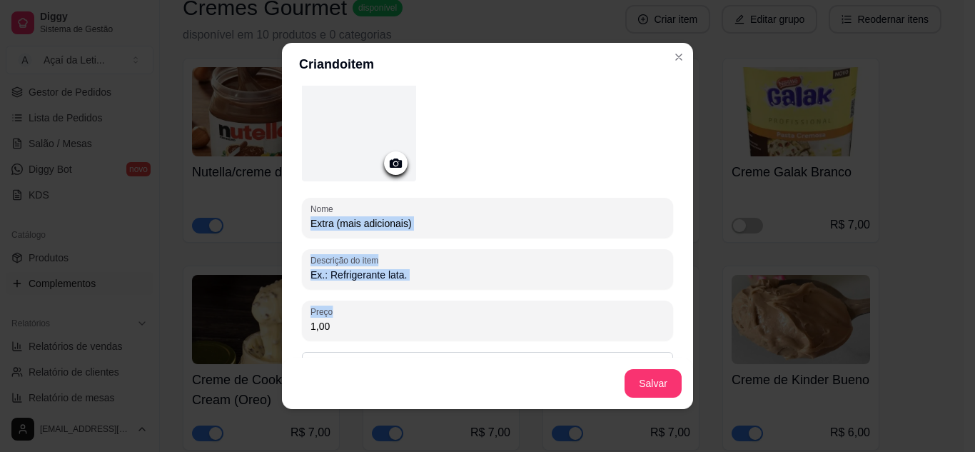
drag, startPoint x: 688, startPoint y: 211, endPoint x: 682, endPoint y: 304, distance: 93.0
click at [682, 304] on div "Detalhes do item Gerenciar estoque Nome Extra (mais adicionais) Descrição do it…" at bounding box center [487, 247] width 411 height 323
click at [578, 338] on div "Preço 1,00" at bounding box center [487, 321] width 371 height 40
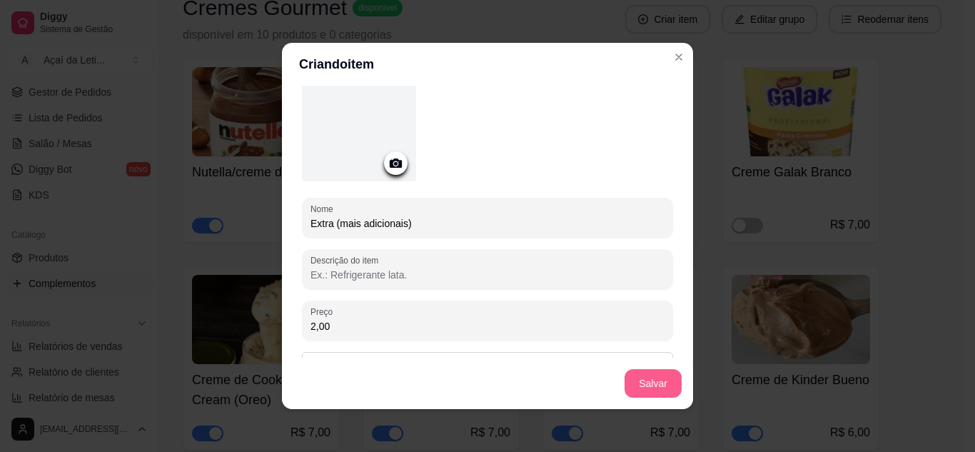
type input "2,00"
click at [661, 385] on button "Salvar" at bounding box center [653, 383] width 57 height 29
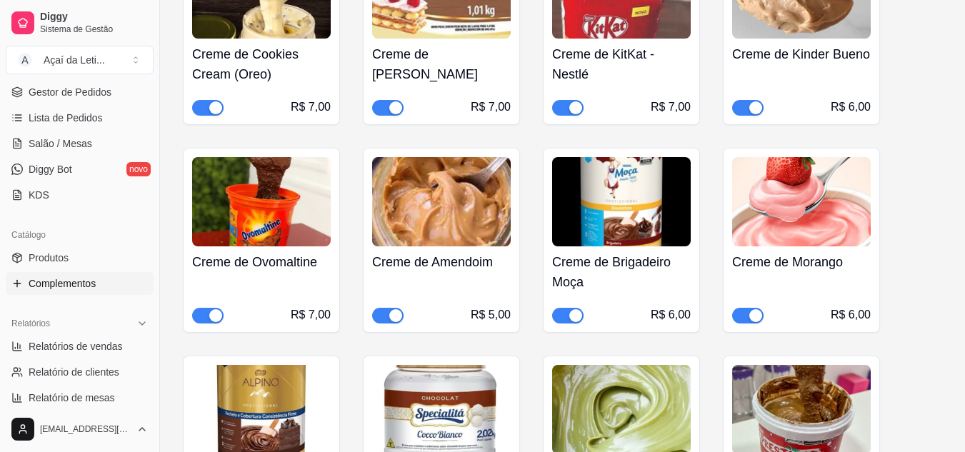
scroll to position [510, 0]
